Goal: Task Accomplishment & Management: Use online tool/utility

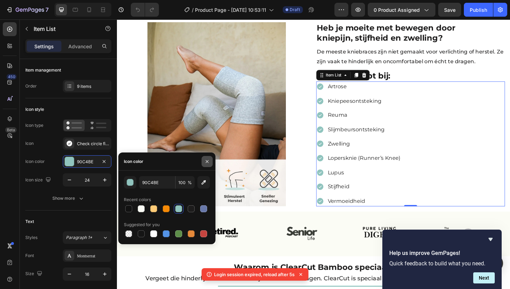
click at [211, 159] on button "button" at bounding box center [207, 161] width 11 height 11
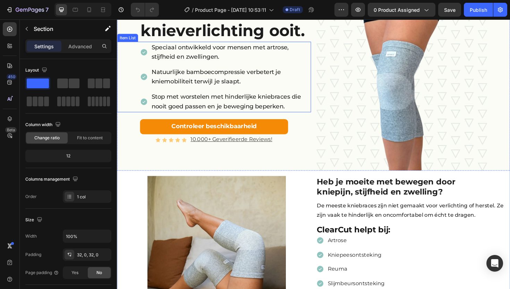
scroll to position [110, 0]
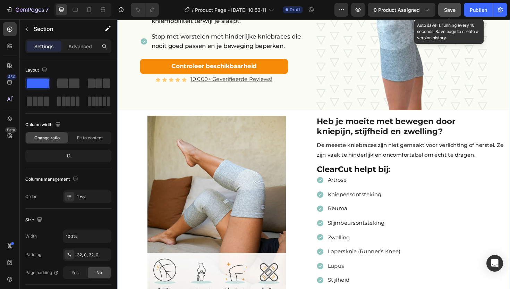
click at [451, 10] on span "Save" at bounding box center [449, 10] width 11 height 6
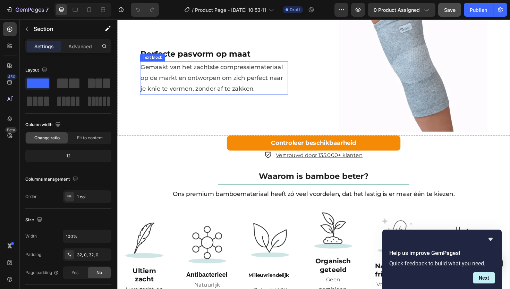
scroll to position [1147, 0]
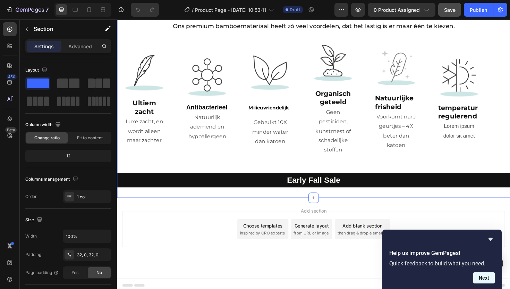
click at [485, 279] on button "Next" at bounding box center [484, 277] width 22 height 11
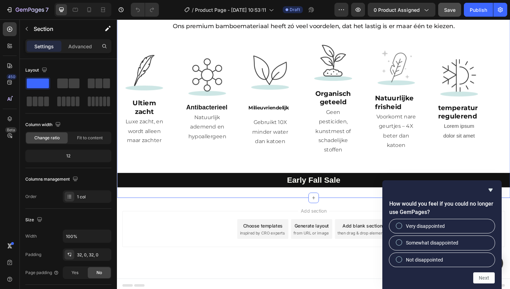
click at [376, 212] on div "Add section Choose templates inspired by CRO experts Generate layout from URL o…" at bounding box center [325, 250] width 417 height 85
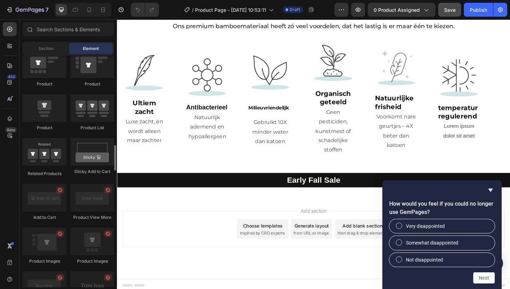
scroll to position [895, 0]
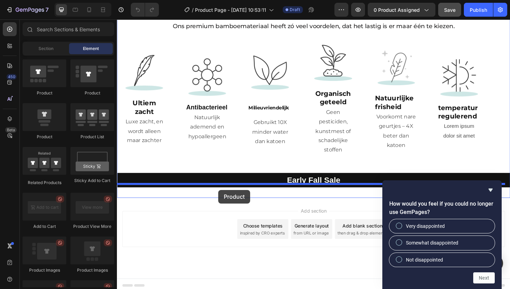
drag, startPoint x: 163, startPoint y: 139, endPoint x: 224, endPoint y: 200, distance: 86.2
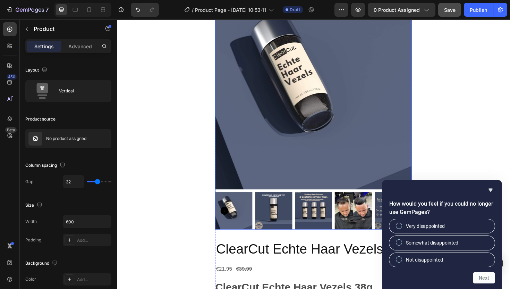
scroll to position [1255, 0]
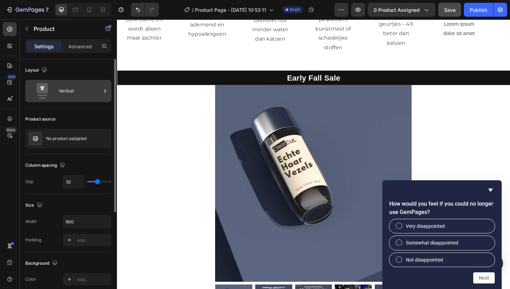
click at [79, 96] on div "Vertical" at bounding box center [80, 91] width 42 height 16
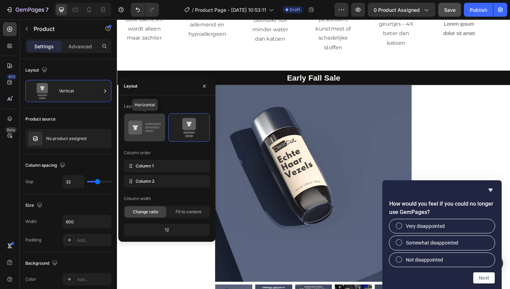
click at [157, 128] on icon at bounding box center [144, 127] width 33 height 19
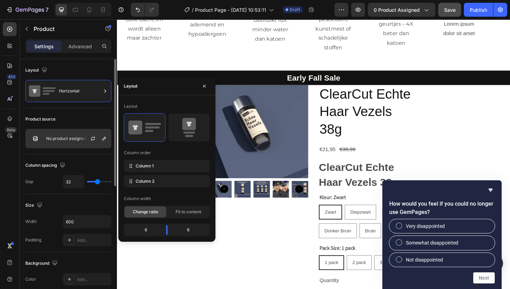
click at [76, 140] on p "No product assigned" at bounding box center [66, 138] width 40 height 5
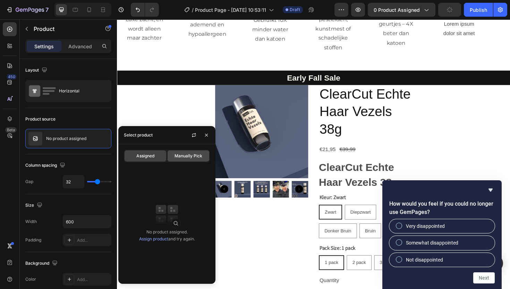
click at [190, 157] on span "Manually Pick" at bounding box center [189, 156] width 28 height 6
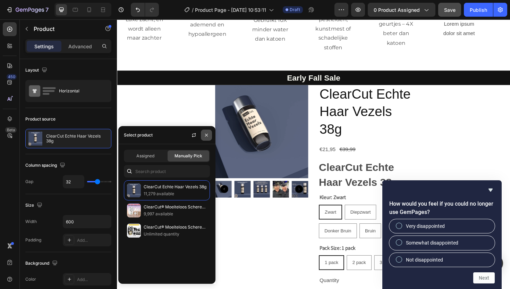
drag, startPoint x: 209, startPoint y: 137, endPoint x: 97, endPoint y: 124, distance: 112.8
click at [209, 137] on button "button" at bounding box center [206, 134] width 11 height 11
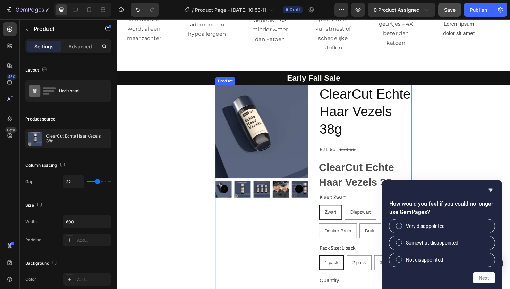
drag, startPoint x: 326, startPoint y: 163, endPoint x: 327, endPoint y: 160, distance: 3.6
click at [326, 163] on div "Product Images ClearCut Echte Haar Vezels 38g Product Title €21,95 Product Pric…" at bounding box center [325, 232] width 208 height 287
click at [269, 80] on icon at bounding box center [271, 82] width 5 height 5
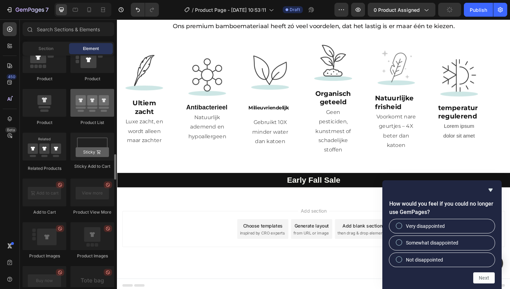
scroll to position [876, 0]
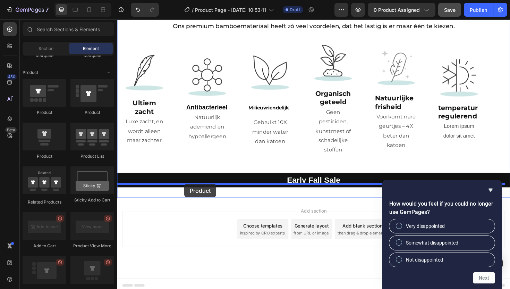
drag, startPoint x: 168, startPoint y: 119, endPoint x: 188, endPoint y: 193, distance: 77.1
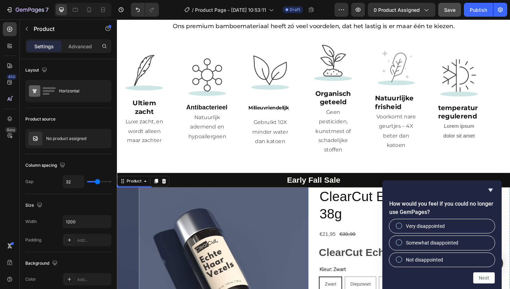
scroll to position [1255, 0]
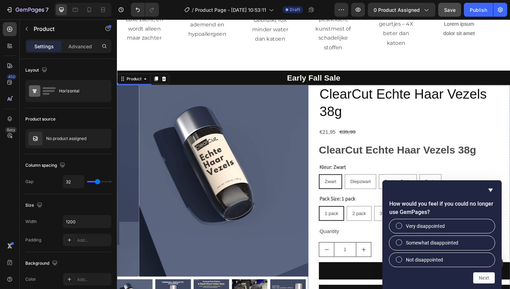
click at [229, 146] on img at bounding box center [242, 190] width 203 height 203
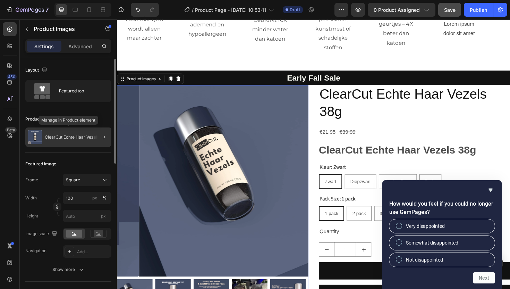
click at [70, 136] on p "ClearCut Echte Haar Vezels 38g" at bounding box center [76, 137] width 63 height 5
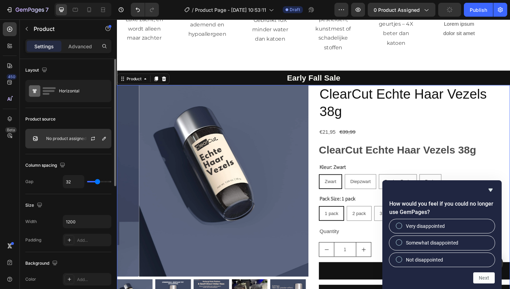
click at [68, 133] on div "No product assigned" at bounding box center [68, 138] width 86 height 19
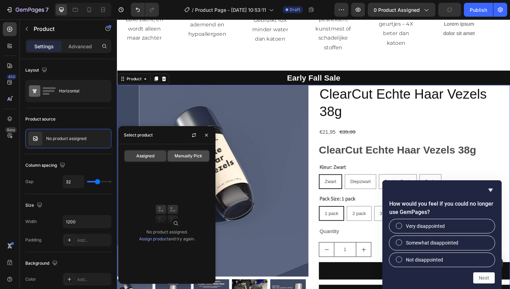
click at [193, 161] on div "Manually Pick" at bounding box center [189, 155] width 42 height 11
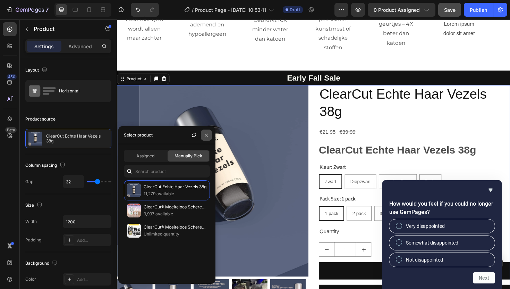
click at [203, 134] on button "button" at bounding box center [206, 134] width 11 height 11
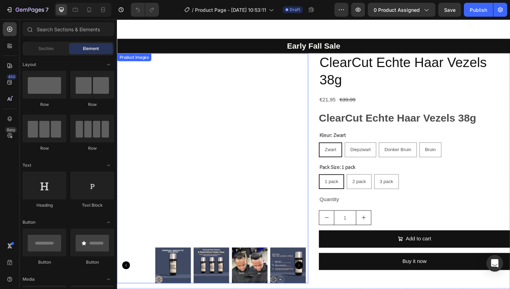
scroll to position [1241, 0]
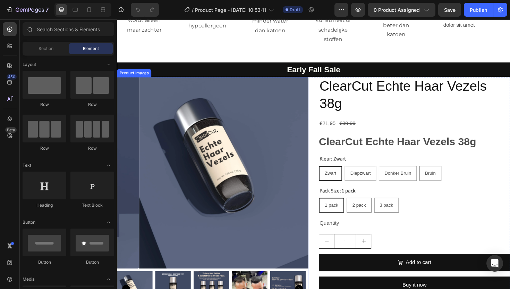
click at [225, 135] on img at bounding box center [242, 181] width 203 height 203
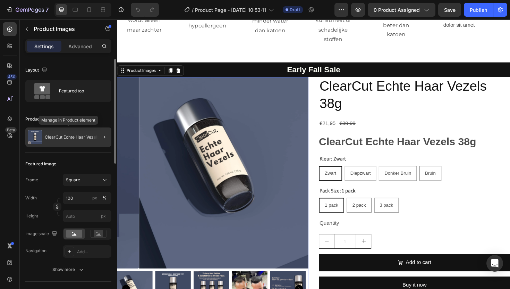
click at [64, 135] on p "ClearCut Echte Haar Vezels 38g" at bounding box center [76, 137] width 63 height 5
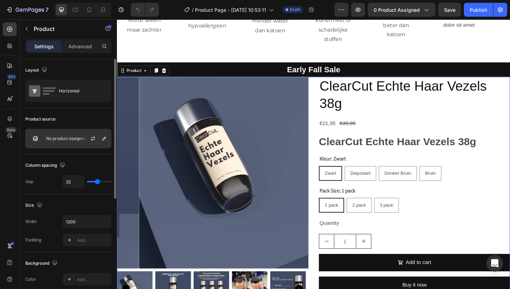
click at [74, 137] on p "No product assigned" at bounding box center [66, 138] width 40 height 5
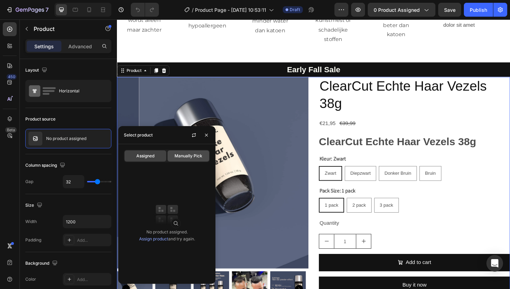
click at [174, 154] on div "Manually Pick" at bounding box center [189, 155] width 42 height 11
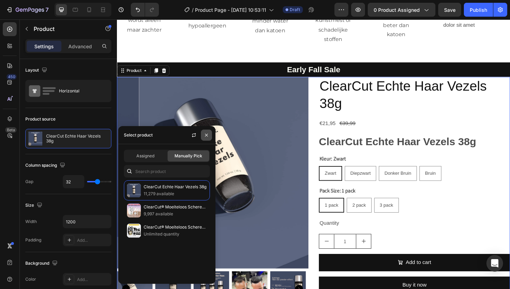
click at [207, 132] on icon "button" at bounding box center [207, 135] width 6 height 6
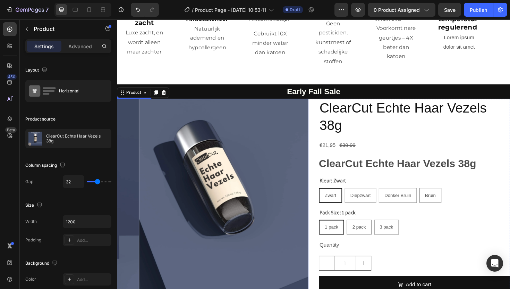
scroll to position [1233, 0]
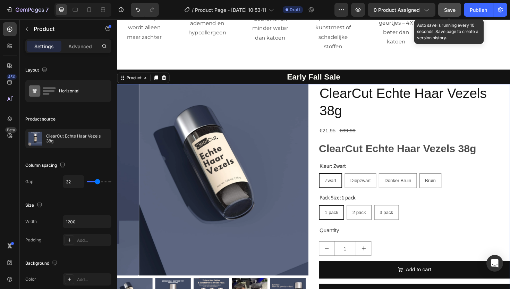
click at [443, 8] on button "Save" at bounding box center [449, 10] width 23 height 14
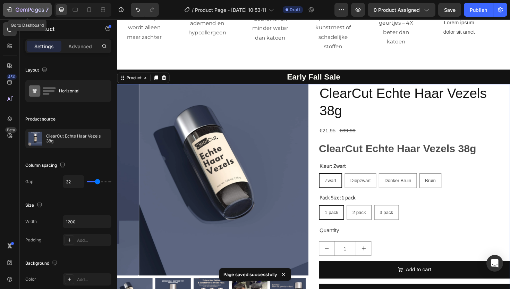
click at [10, 7] on icon "button" at bounding box center [9, 9] width 7 height 7
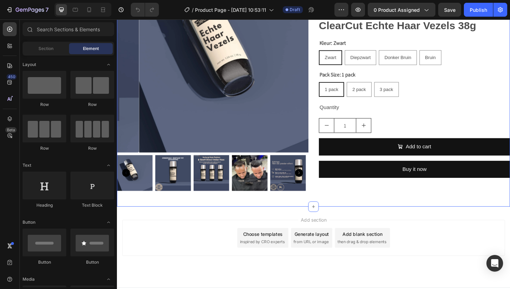
scroll to position [1393, 0]
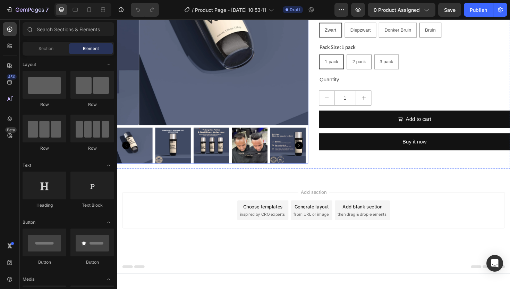
click at [235, 79] on img at bounding box center [242, 29] width 203 height 203
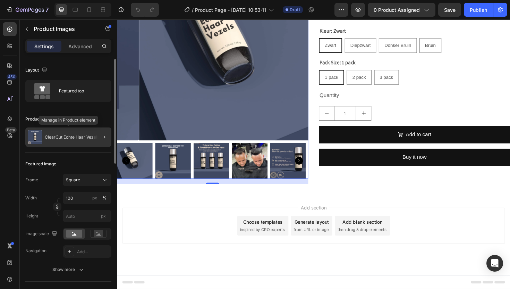
click at [68, 135] on p "ClearCut Echte Haar Vezels 38g" at bounding box center [76, 137] width 63 height 5
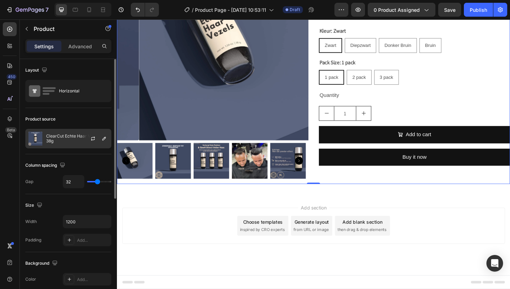
click at [67, 135] on p "ClearCut Echte Haar Vezels 38g" at bounding box center [77, 139] width 62 height 10
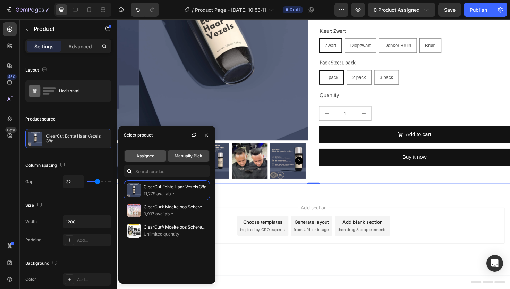
click at [146, 156] on span "Assigned" at bounding box center [145, 156] width 18 height 6
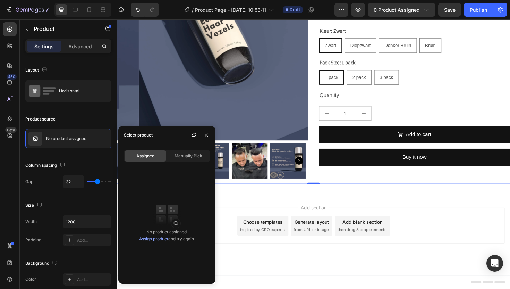
click at [152, 239] on link "Assign product" at bounding box center [153, 238] width 29 height 5
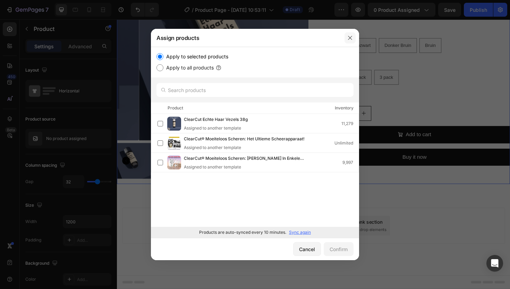
click at [351, 35] on icon "button" at bounding box center [350, 38] width 6 height 6
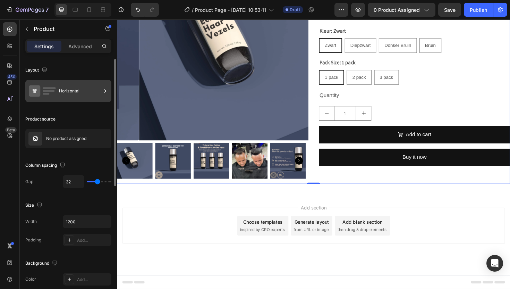
click at [53, 86] on icon at bounding box center [42, 91] width 28 height 16
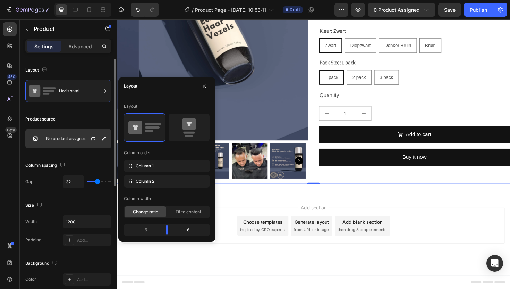
click at [82, 138] on div at bounding box center [96, 138] width 31 height 19
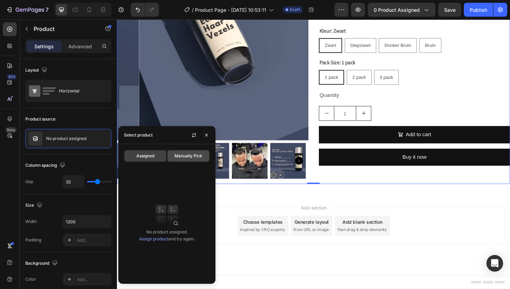
click at [170, 155] on div "Manually Pick" at bounding box center [189, 155] width 42 height 11
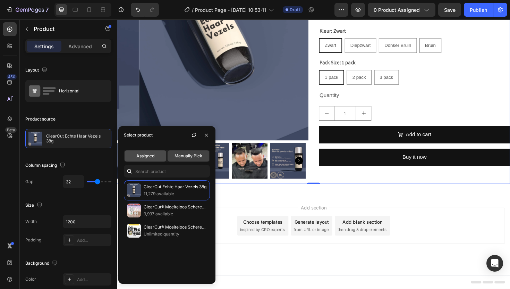
click at [145, 155] on span "Assigned" at bounding box center [145, 156] width 18 height 6
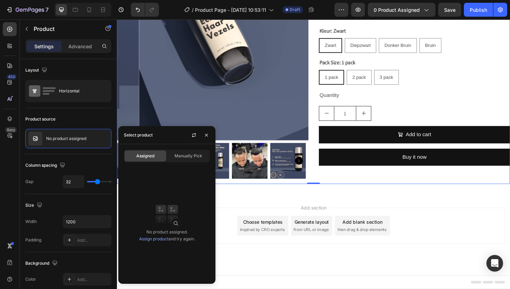
click at [153, 238] on link "Assign product" at bounding box center [153, 238] width 29 height 5
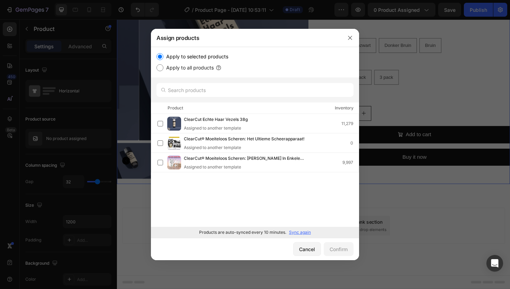
click at [163, 67] on label "Apply to all products" at bounding box center [188, 68] width 50 height 8
click at [163, 67] on input "Apply to all products" at bounding box center [160, 67] width 7 height 7
radio input "true"
click at [175, 55] on label "Apply to selected products" at bounding box center [195, 56] width 65 height 8
click at [163, 55] on input "Apply to selected products" at bounding box center [160, 56] width 7 height 7
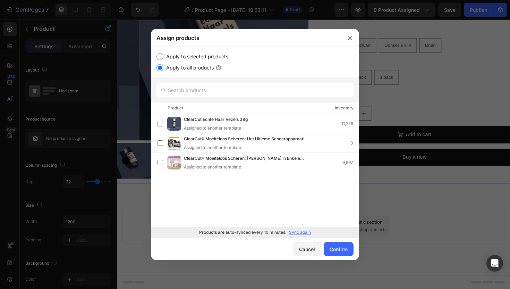
radio input "true"
click at [354, 36] on button "button" at bounding box center [350, 37] width 11 height 11
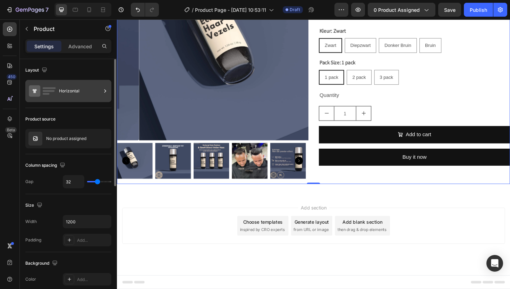
click at [82, 99] on div "Horizontal" at bounding box center [68, 91] width 86 height 22
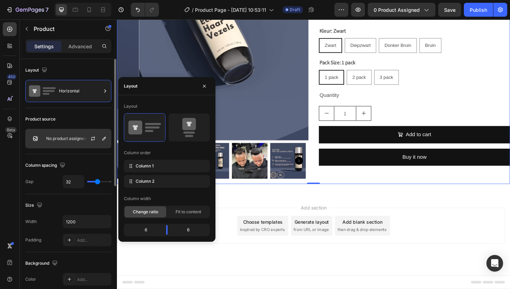
click at [59, 142] on div "No product assigned" at bounding box center [68, 138] width 86 height 19
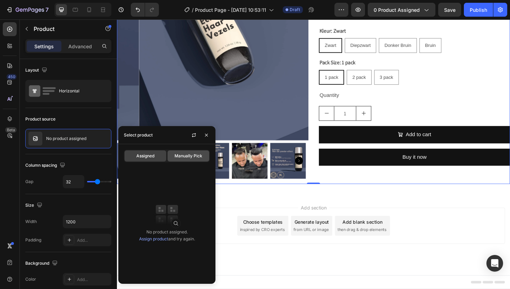
click at [175, 153] on span "Manually Pick" at bounding box center [189, 156] width 28 height 6
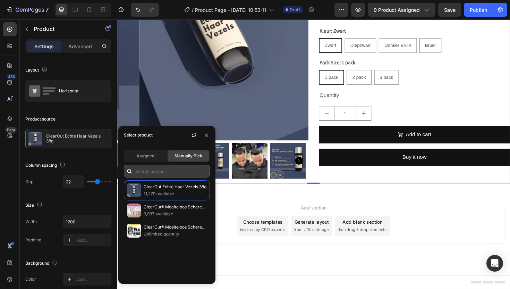
click at [152, 168] on input "text" at bounding box center [167, 171] width 86 height 12
click at [144, 157] on span "Assigned" at bounding box center [145, 156] width 18 height 6
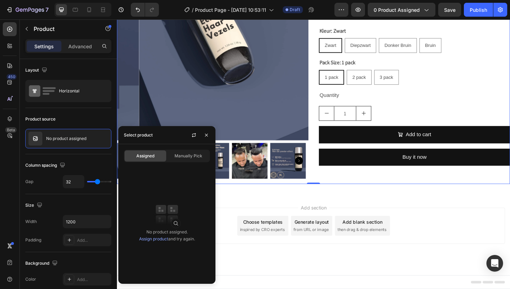
click at [155, 241] on link "Assign product" at bounding box center [153, 238] width 29 height 5
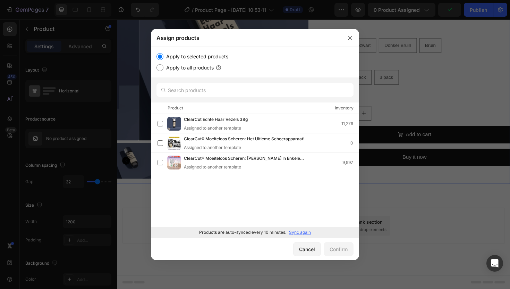
click at [356, 38] on div at bounding box center [350, 38] width 18 height 18
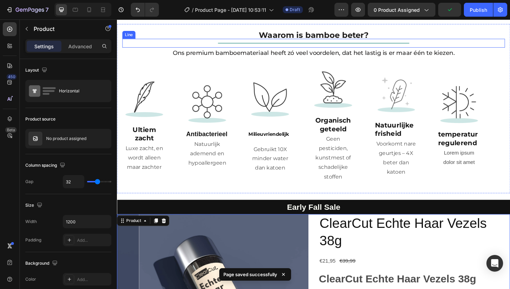
scroll to position [1008, 0]
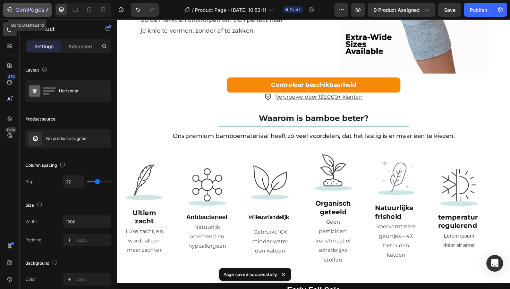
click at [12, 12] on icon "button" at bounding box center [9, 9] width 7 height 7
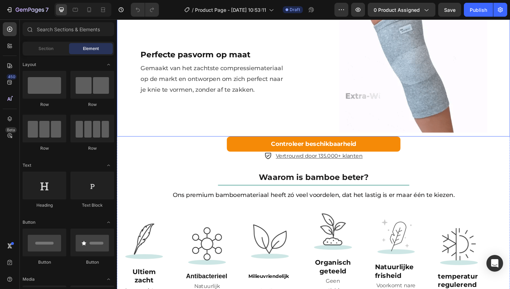
scroll to position [1393, 0]
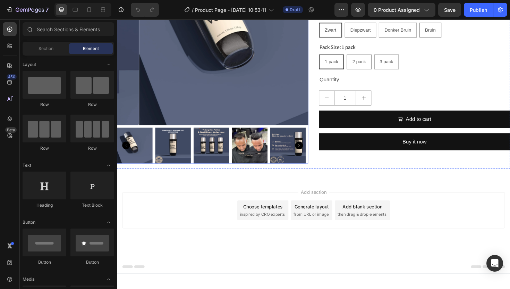
click at [251, 84] on img at bounding box center [242, 29] width 203 height 203
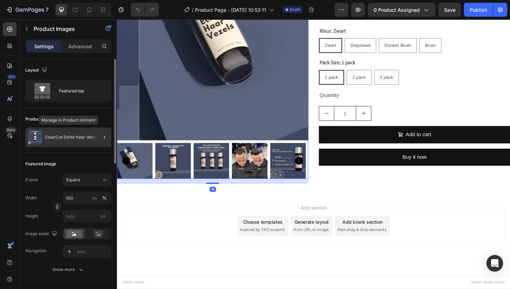
click at [67, 132] on div "ClearCut Echte Haar Vezels 38g" at bounding box center [68, 136] width 86 height 19
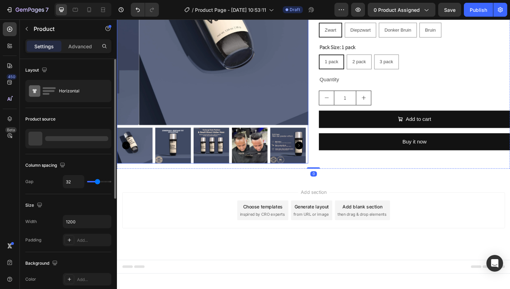
click at [201, 90] on img at bounding box center [242, 29] width 203 height 203
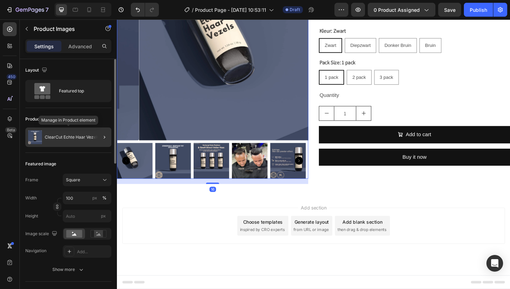
click at [80, 139] on p "ClearCut Echte Haar Vezels 38g" at bounding box center [76, 137] width 63 height 5
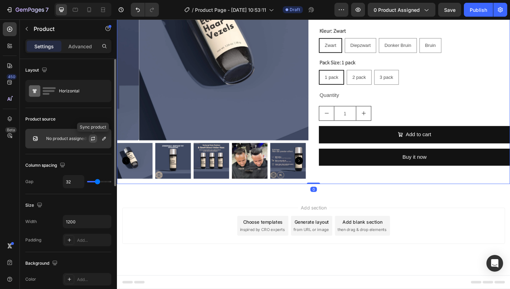
click at [93, 136] on icon "button" at bounding box center [93, 139] width 6 height 6
click at [67, 138] on p "No product assigned" at bounding box center [66, 138] width 40 height 5
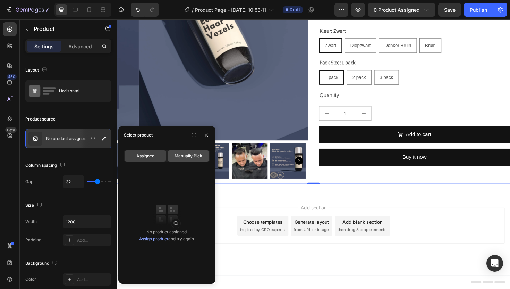
click at [190, 157] on span "Manually Pick" at bounding box center [189, 156] width 28 height 6
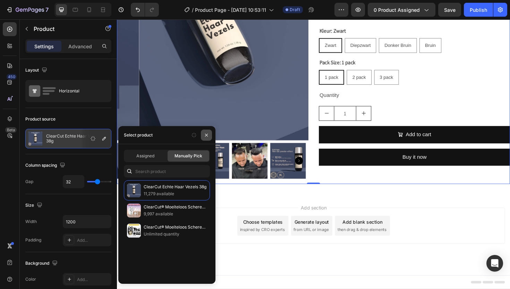
click at [208, 133] on icon "button" at bounding box center [207, 135] width 6 height 6
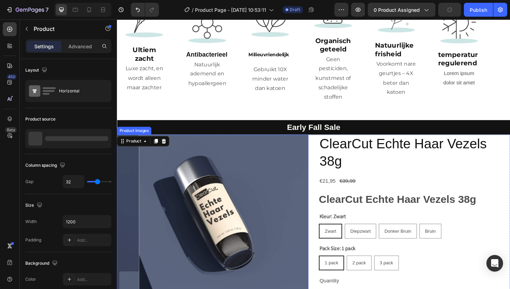
scroll to position [1137, 0]
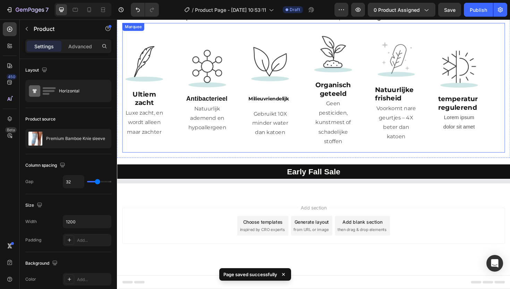
click at [269, 89] on img at bounding box center [279, 66] width 46 height 46
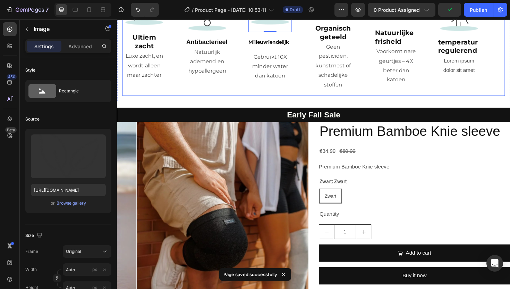
scroll to position [1210, 0]
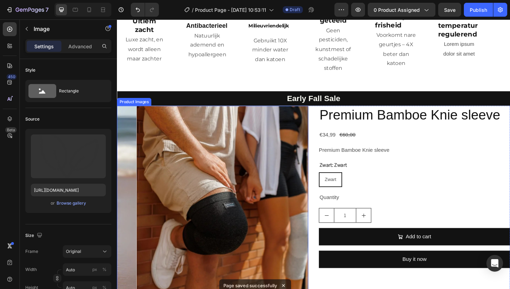
click at [237, 170] on img at bounding box center [239, 212] width 203 height 203
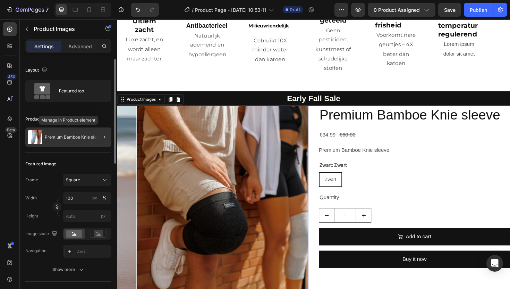
click at [82, 140] on div "Premium Bamboe Knie sleeve" at bounding box center [68, 136] width 86 height 19
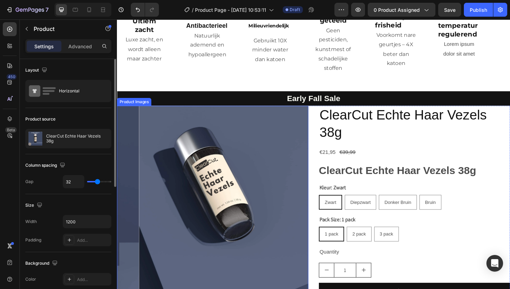
click at [210, 174] on img at bounding box center [242, 212] width 203 height 203
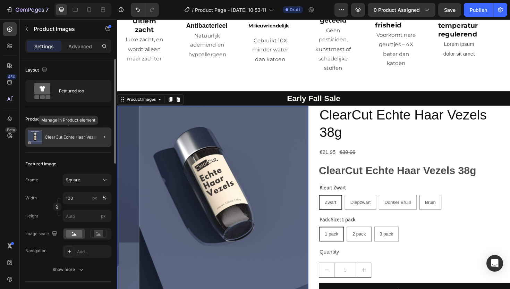
click at [87, 136] on p "ClearCut Echte Haar Vezels 38g" at bounding box center [76, 137] width 63 height 5
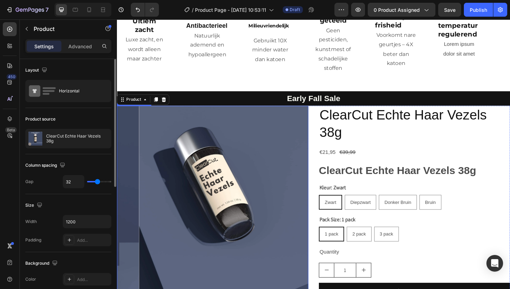
click at [151, 154] on img at bounding box center [242, 212] width 203 height 203
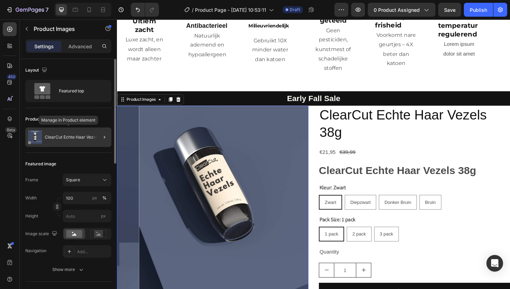
click at [76, 137] on p "ClearCut Echte Haar Vezels 38g" at bounding box center [76, 137] width 63 height 5
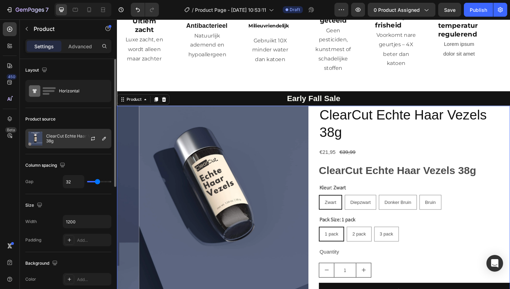
click at [75, 139] on p "ClearCut Echte Haar Vezels 38g" at bounding box center [77, 139] width 62 height 10
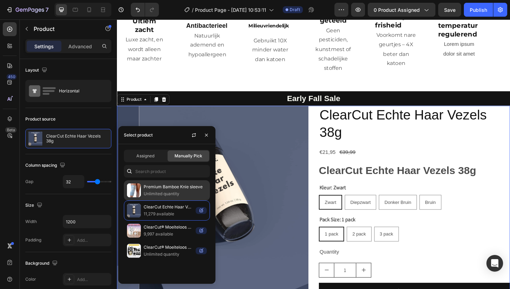
click at [148, 191] on p "Unlimited quantity" at bounding box center [175, 193] width 63 height 7
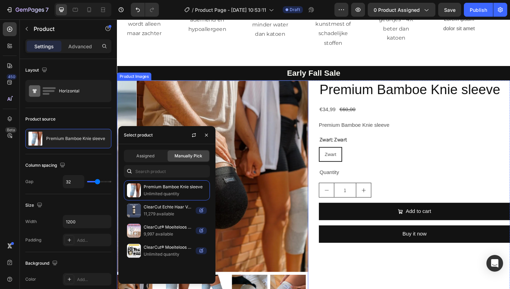
scroll to position [1246, 0]
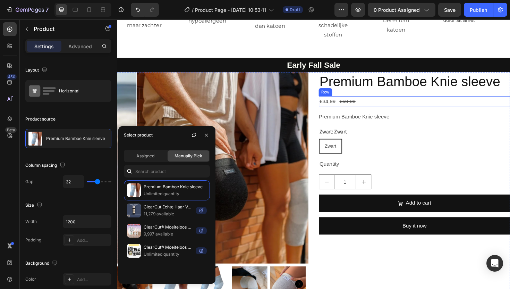
drag, startPoint x: 378, startPoint y: 124, endPoint x: 381, endPoint y: 129, distance: 5.6
click at [378, 112] on div "€34,99 Product Price Product Price €60,00 Product Price Product Price Row" at bounding box center [432, 106] width 203 height 11
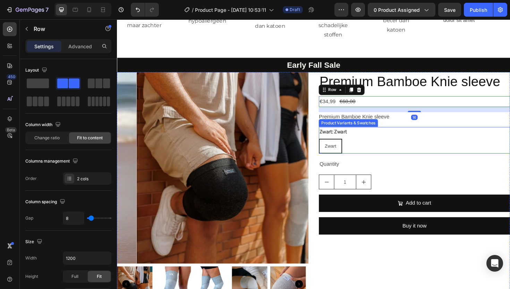
click at [394, 161] on div "Zwart Zwart Zwart" at bounding box center [432, 154] width 203 height 16
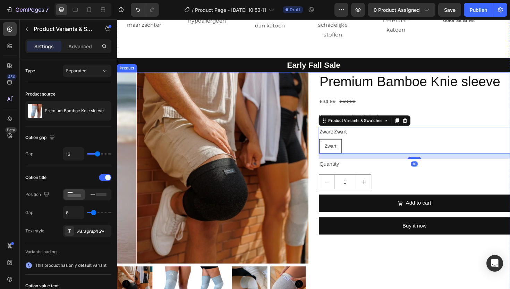
click at [399, 198] on div "Premium Bamboe Knie sleeve Product Title €34,99 Product Price Product Price €60…" at bounding box center [432, 199] width 203 height 249
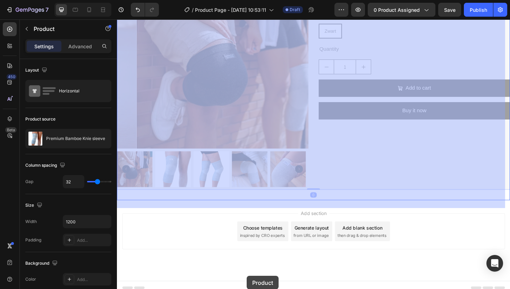
scroll to position [1393, 0]
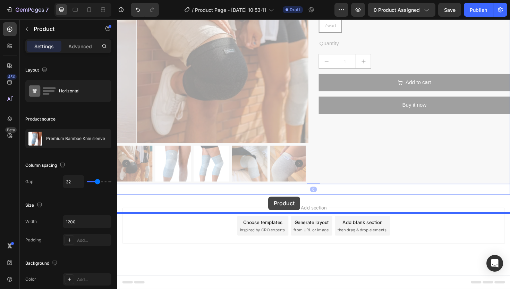
drag, startPoint x: 122, startPoint y: 84, endPoint x: 277, endPoint y: 207, distance: 197.7
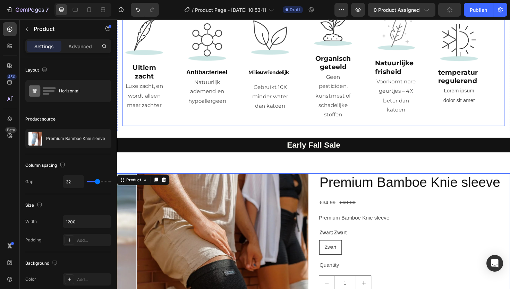
scroll to position [1275, 0]
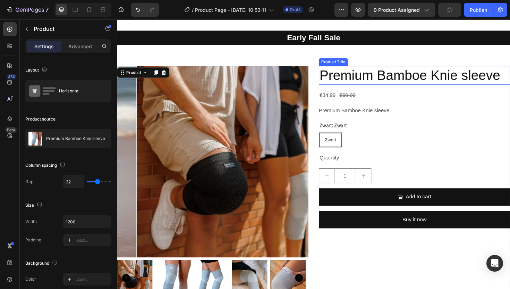
click at [352, 81] on h2 "Premium Bamboe Knie sleeve" at bounding box center [432, 79] width 203 height 20
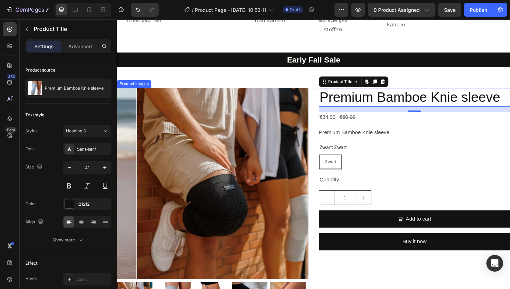
scroll to position [1259, 0]
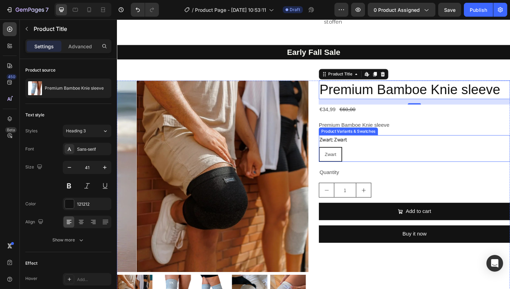
click at [346, 149] on legend "Zwart: Zwart" at bounding box center [346, 147] width 30 height 10
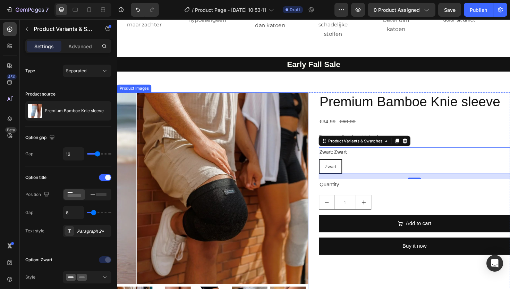
scroll to position [1273, 0]
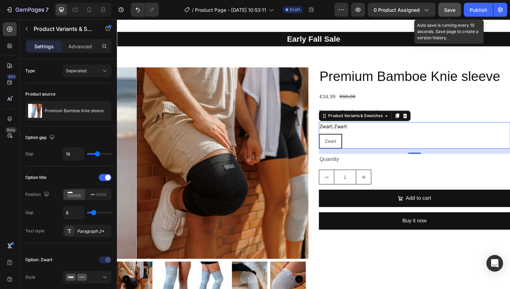
click at [453, 12] on span "Save" at bounding box center [449, 10] width 11 height 6
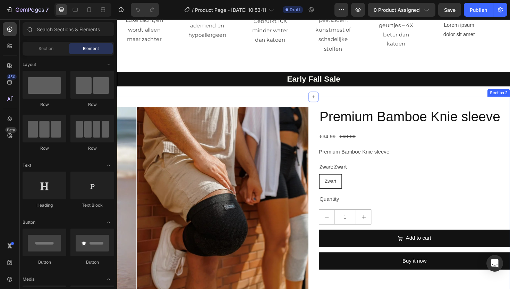
scroll to position [1254, 0]
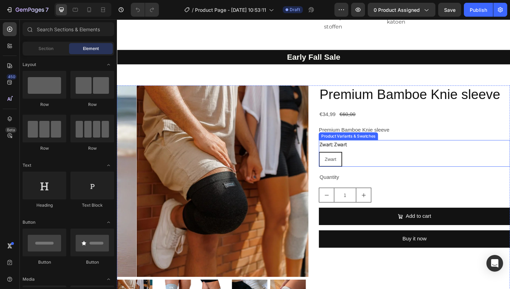
click at [350, 175] on div "Zwart" at bounding box center [342, 167] width 23 height 14
click at [331, 160] on input "Zwart Zwart Zwart" at bounding box center [330, 159] width 0 height 0
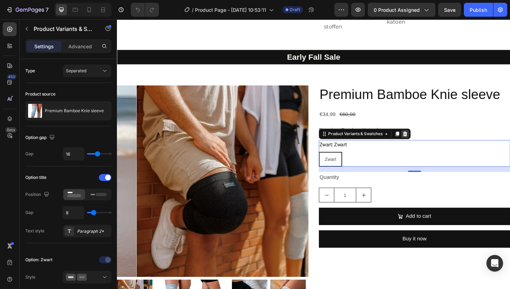
click at [422, 143] on icon at bounding box center [422, 141] width 6 height 6
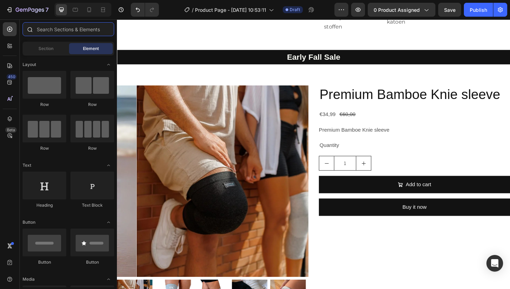
click at [45, 28] on input "text" at bounding box center [69, 29] width 92 height 14
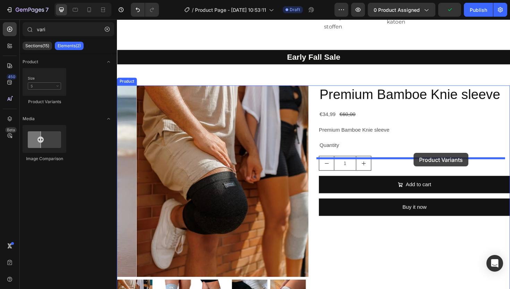
drag, startPoint x: 155, startPoint y: 101, endPoint x: 429, endPoint y: 160, distance: 280.4
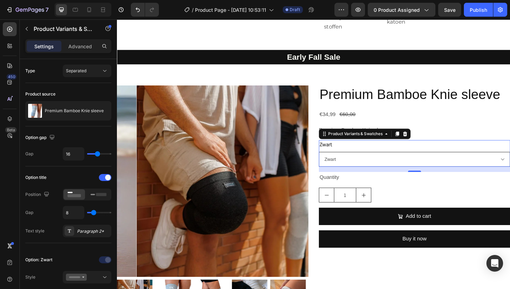
click at [417, 175] on select "Zwart" at bounding box center [432, 168] width 203 height 16
click at [437, 168] on div "[PERSON_NAME] [PERSON_NAME]" at bounding box center [432, 161] width 203 height 28
click at [412, 173] on div "[PERSON_NAME] [PERSON_NAME]" at bounding box center [432, 161] width 203 height 28
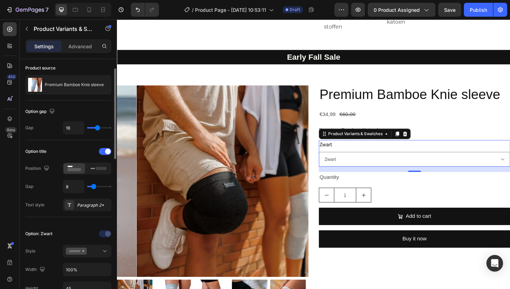
scroll to position [0, 0]
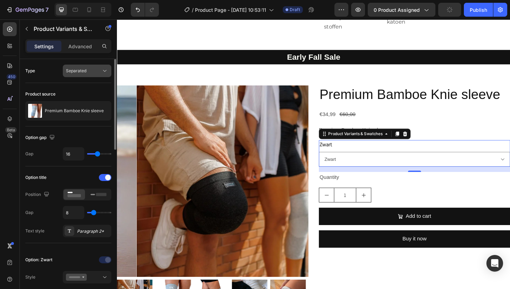
click at [93, 74] on div "Separated" at bounding box center [87, 70] width 42 height 7
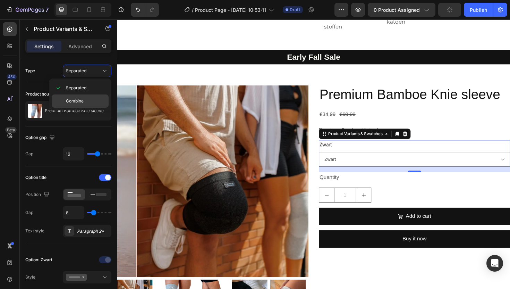
click at [87, 102] on p "Combine" at bounding box center [86, 101] width 40 height 6
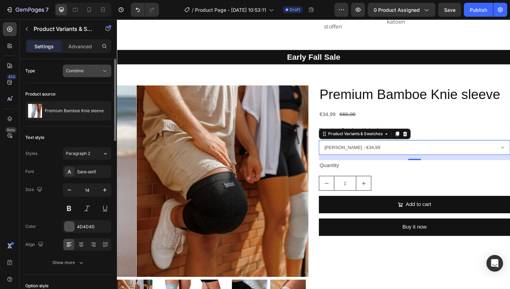
click at [77, 74] on span "Combine" at bounding box center [75, 71] width 18 height 6
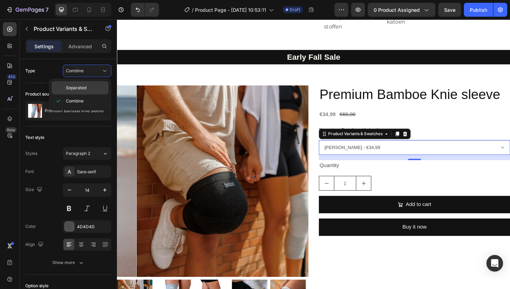
click at [75, 91] on div "Separated" at bounding box center [80, 87] width 57 height 13
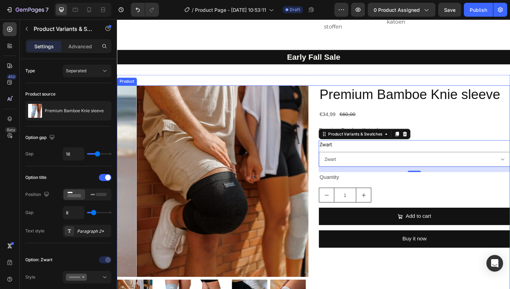
click at [447, 149] on div "Premium Bamboe Knie sleeve Product Title €34,99 Product Price Product Price €60…" at bounding box center [432, 213] width 203 height 249
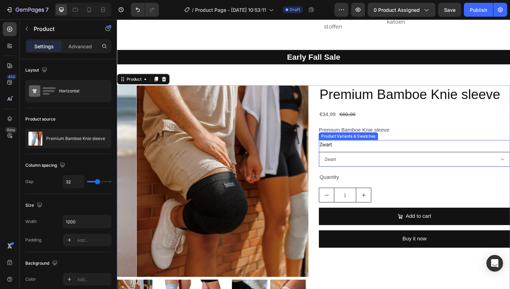
click at [344, 175] on select "Zwart" at bounding box center [432, 168] width 203 height 16
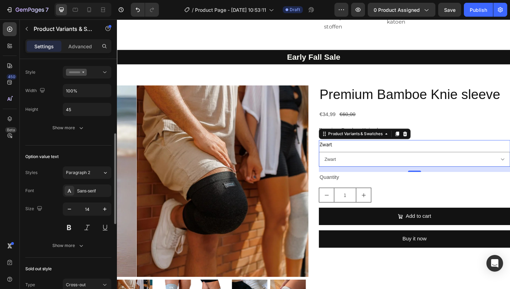
scroll to position [276, 0]
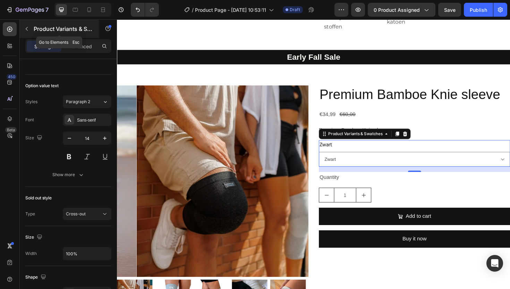
click at [28, 31] on icon "button" at bounding box center [27, 29] width 6 height 6
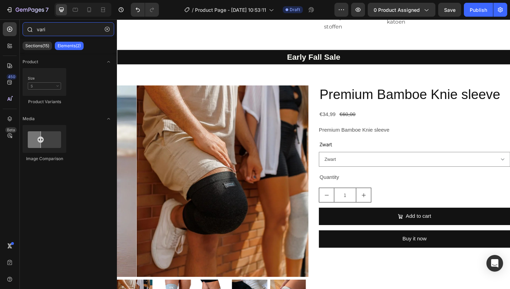
click at [45, 31] on input "vari" at bounding box center [69, 29] width 92 height 14
drag, startPoint x: 52, startPoint y: 30, endPoint x: 30, endPoint y: 27, distance: 23.0
click at [30, 27] on div "vari" at bounding box center [68, 30] width 97 height 17
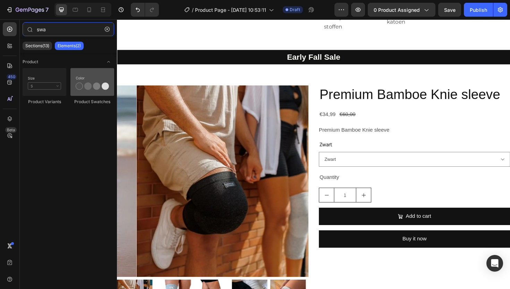
type input "swa"
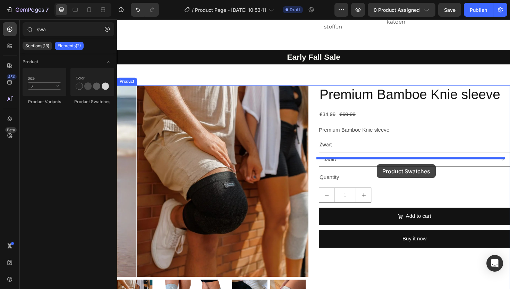
drag, startPoint x: 206, startPoint y: 102, endPoint x: 392, endPoint y: 173, distance: 199.5
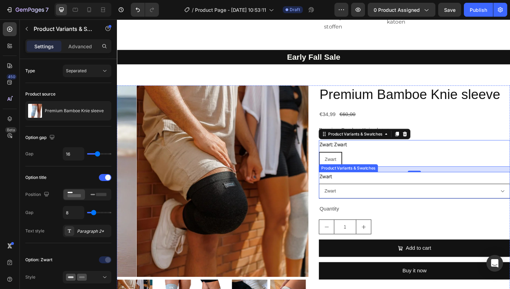
click at [398, 209] on select "Zwart" at bounding box center [432, 201] width 203 height 16
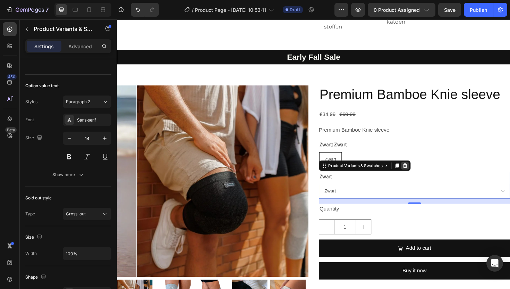
click at [421, 177] on icon at bounding box center [422, 174] width 5 height 5
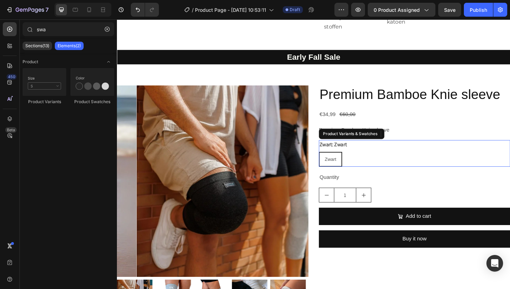
click at [368, 175] on div "Zwart Zwart Zwart" at bounding box center [432, 168] width 203 height 16
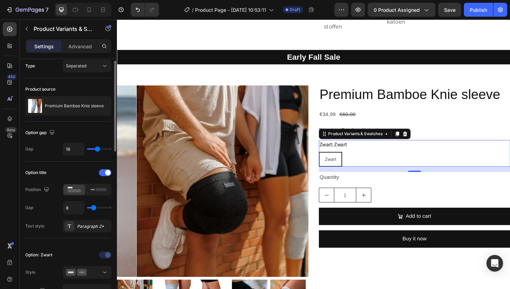
scroll to position [0, 0]
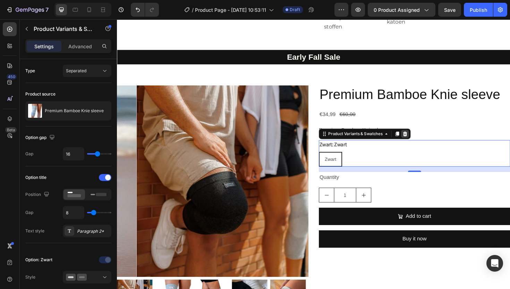
click at [419, 143] on icon at bounding box center [422, 141] width 6 height 6
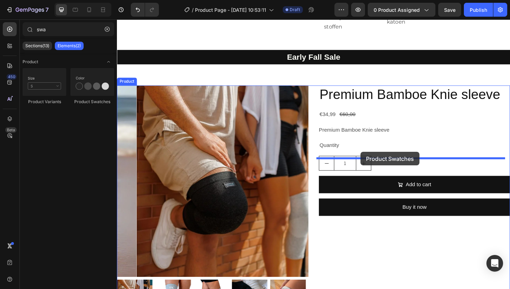
drag, startPoint x: 215, startPoint y: 107, endPoint x: 375, endPoint y: 160, distance: 168.8
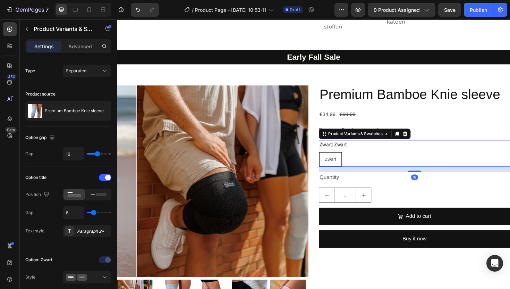
click at [361, 175] on div "Zwart Zwart Zwart" at bounding box center [432, 168] width 203 height 16
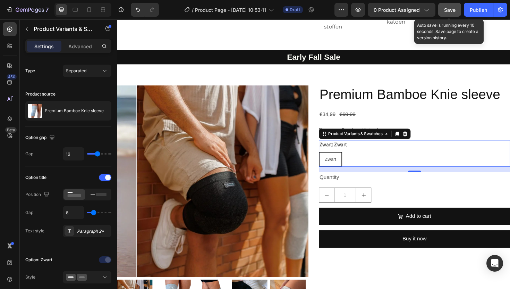
click at [454, 9] on span "Save" at bounding box center [449, 10] width 11 height 6
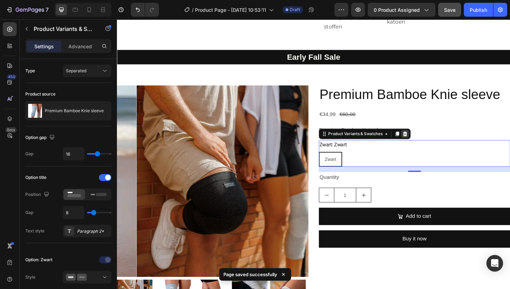
click at [419, 143] on icon at bounding box center [422, 141] width 6 height 6
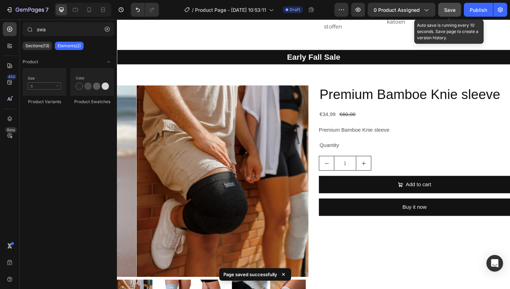
click at [448, 8] on span "Save" at bounding box center [449, 10] width 11 height 6
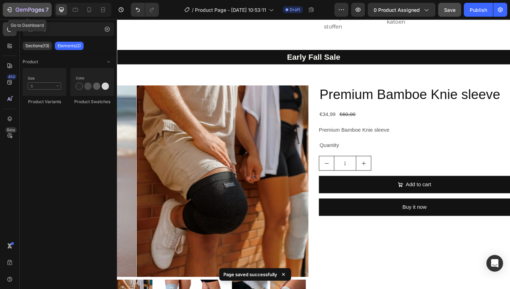
click at [10, 10] on icon "button" at bounding box center [9, 9] width 7 height 7
